Goal: Find specific page/section: Find specific page/section

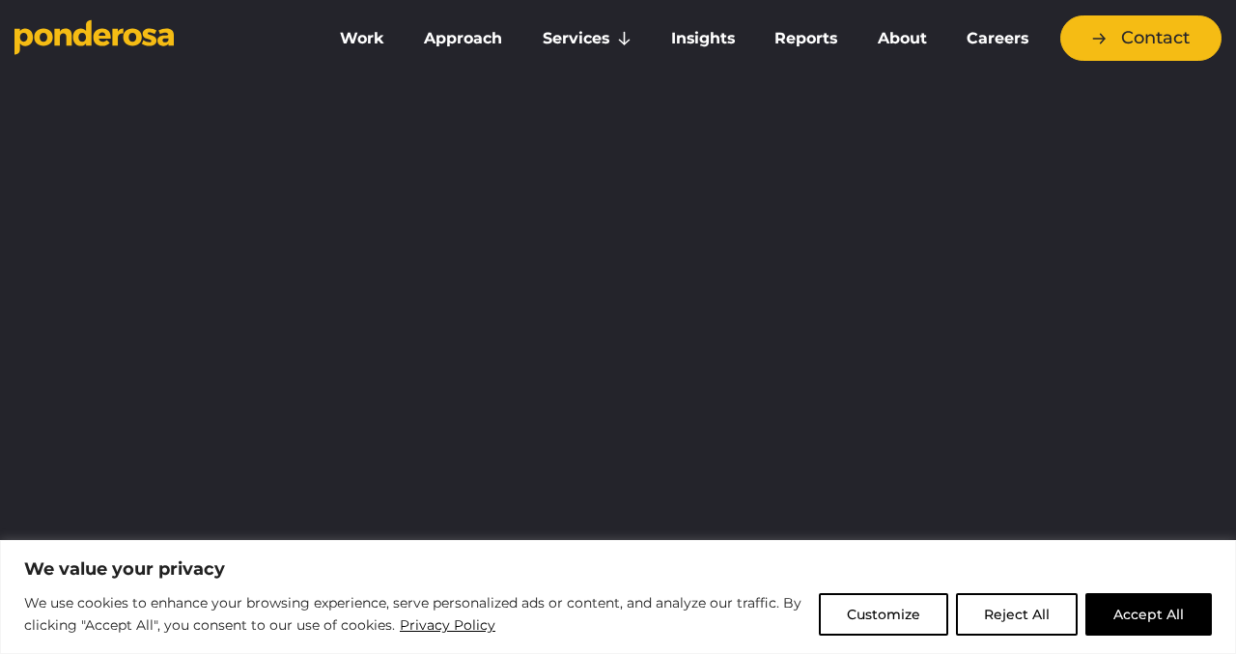
click at [1156, 611] on button "Accept All" at bounding box center [1149, 614] width 127 height 43
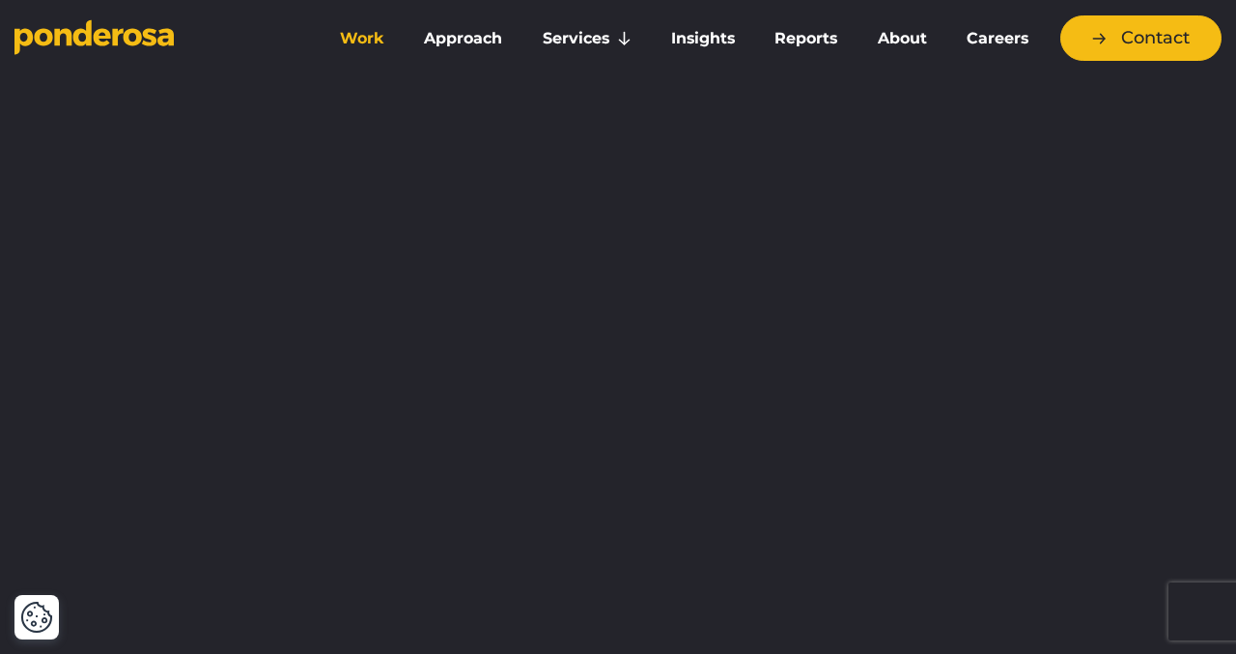
click at [380, 36] on link "Work" at bounding box center [362, 38] width 76 height 41
click at [359, 43] on link "Work" at bounding box center [362, 38] width 76 height 41
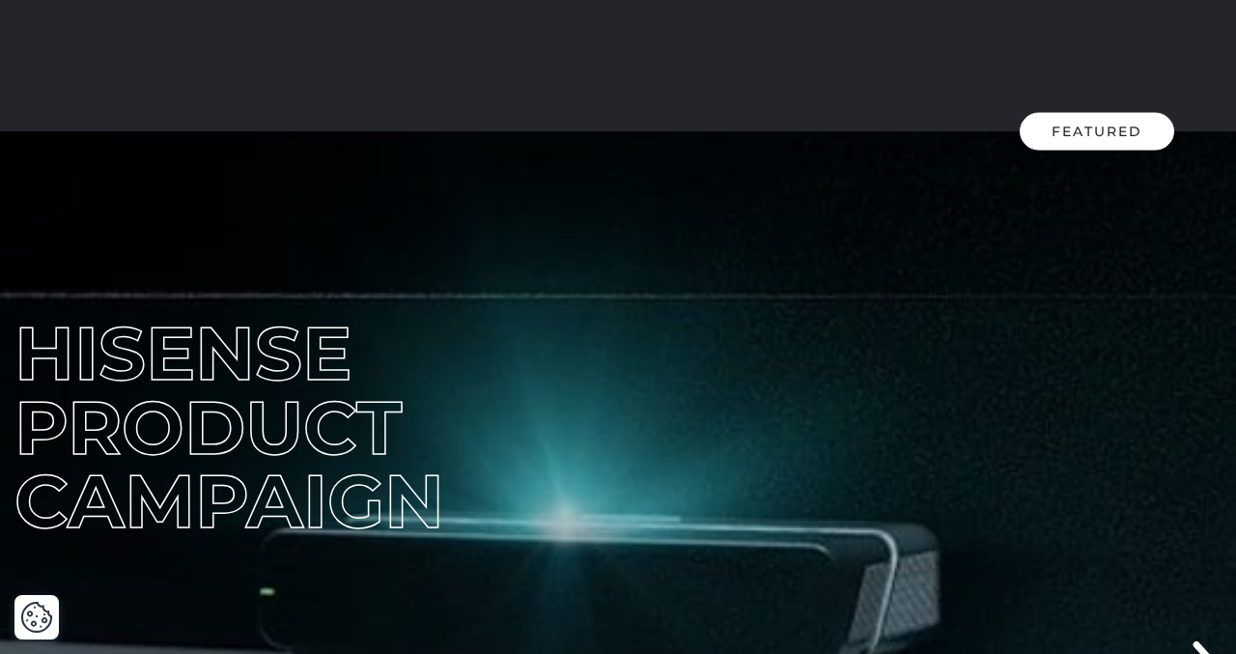
scroll to position [135, 0]
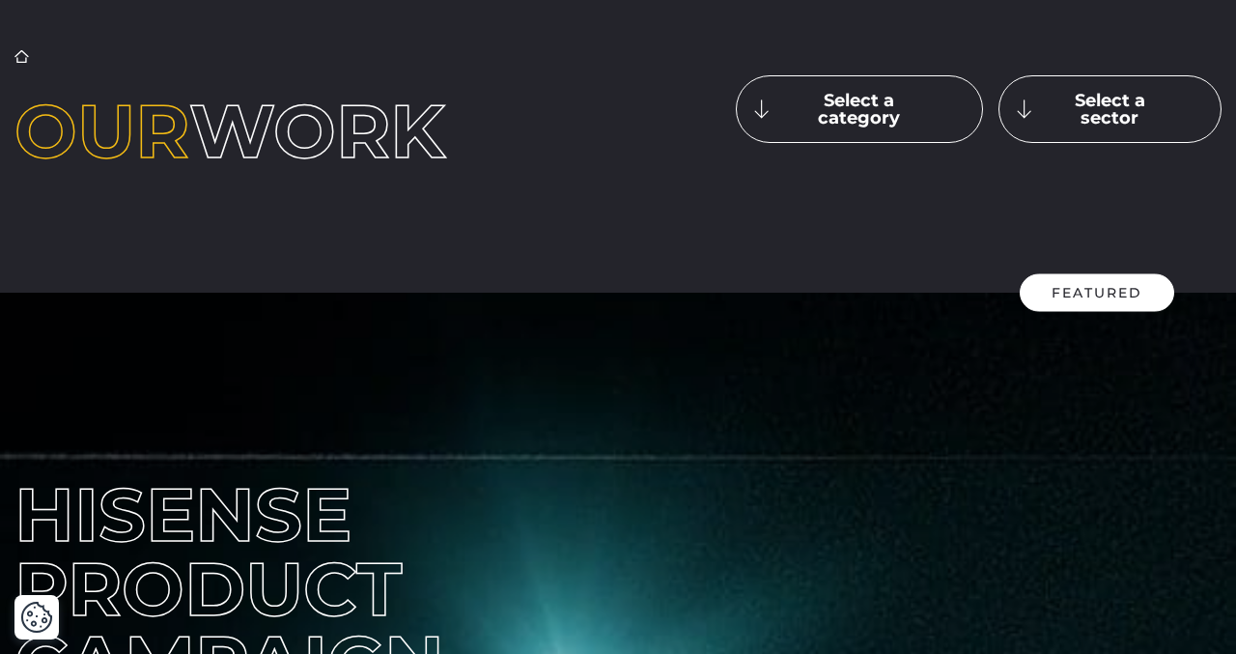
click at [920, 117] on button "Select a category" at bounding box center [859, 109] width 247 height 68
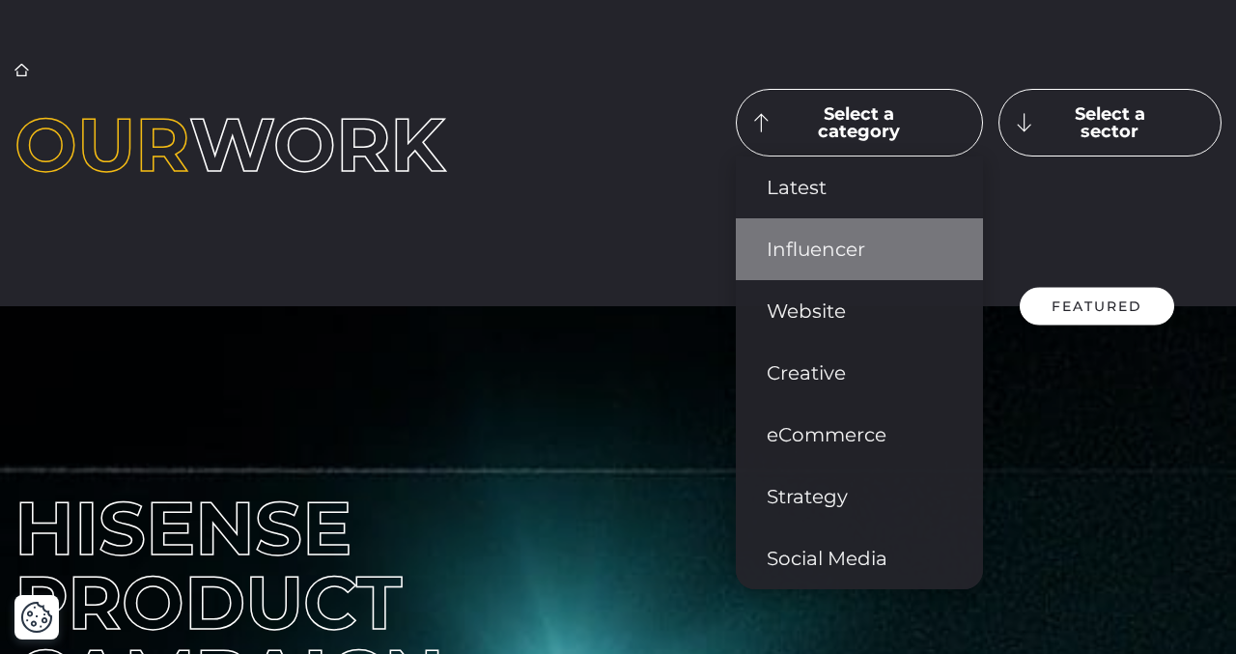
scroll to position [117, 0]
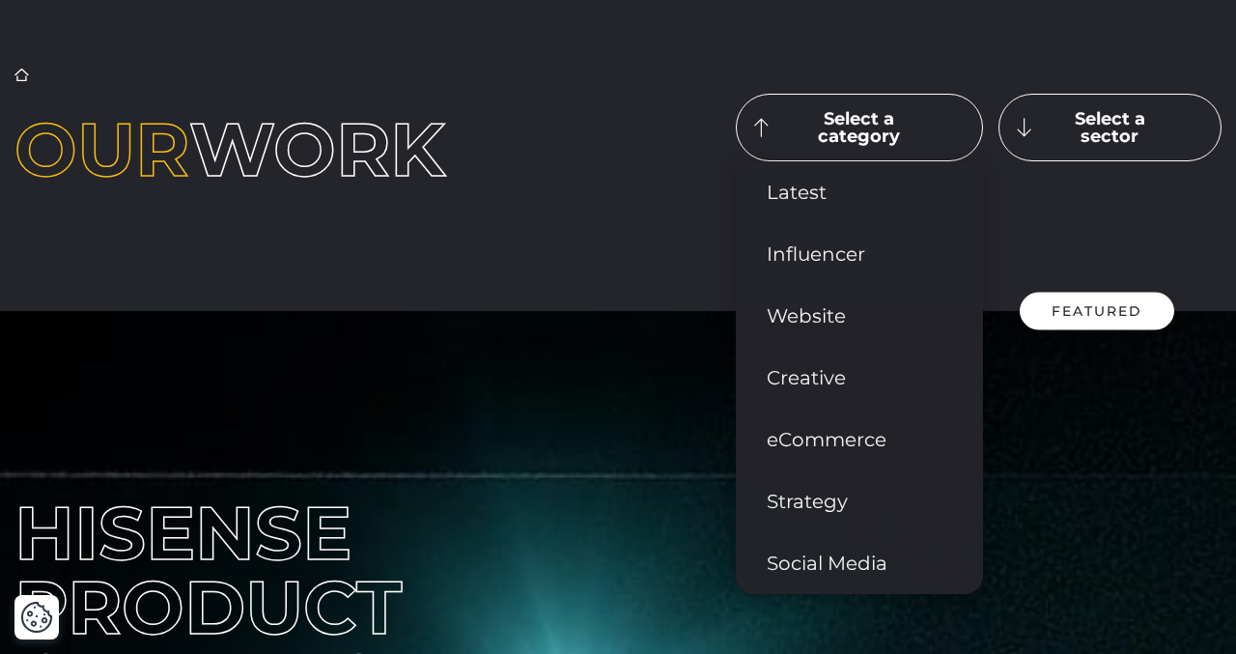
click at [1046, 158] on button "Select a sector" at bounding box center [1110, 128] width 223 height 68
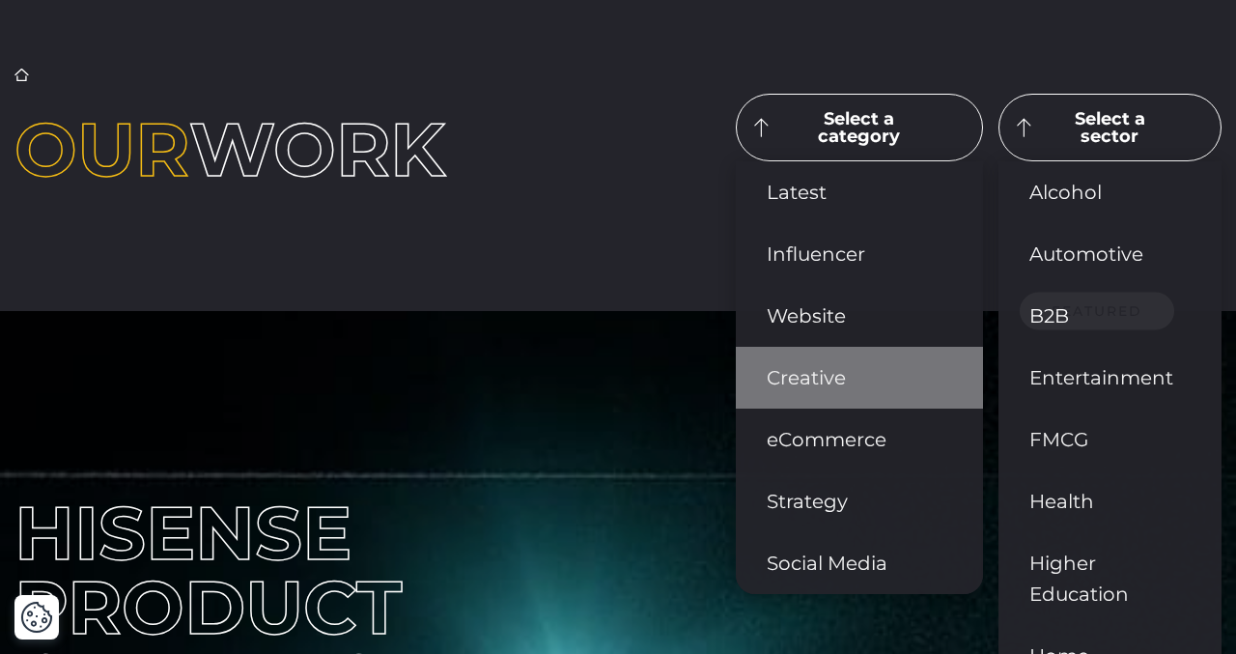
click at [824, 352] on link "Creative" at bounding box center [859, 378] width 247 height 62
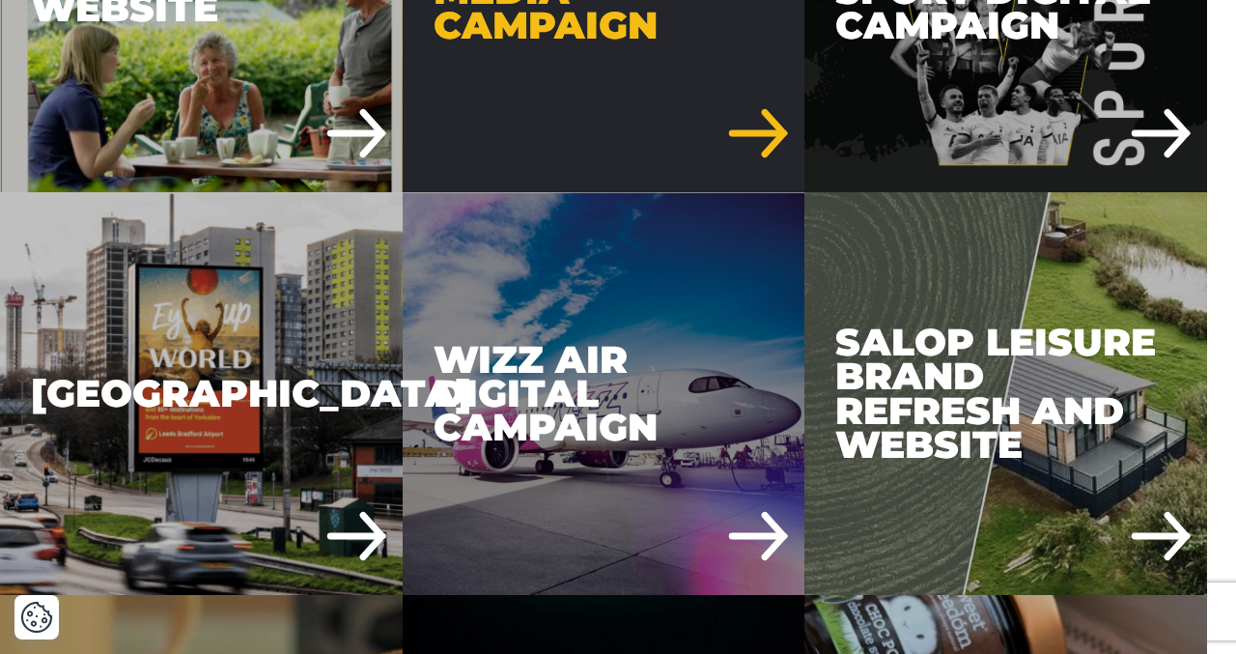
scroll to position [818, 0]
